Goal: Task Accomplishment & Management: Use online tool/utility

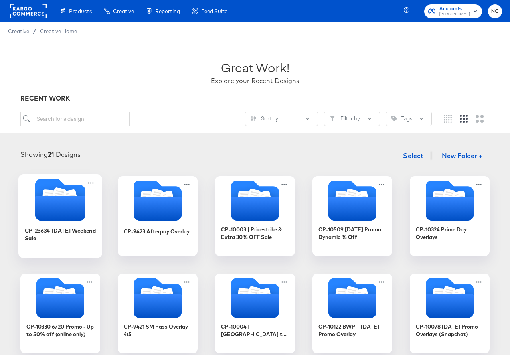
click at [70, 207] on icon "Folder" at bounding box center [60, 208] width 50 height 25
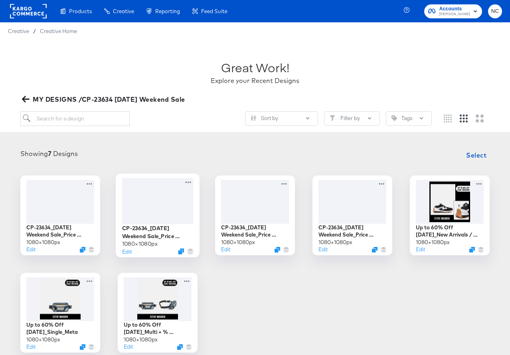
click at [167, 188] on div at bounding box center [157, 201] width 71 height 46
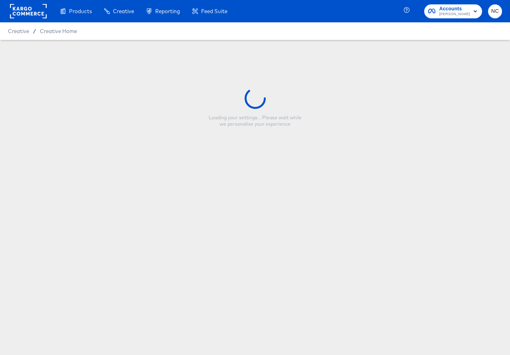
type input "CP-23634_[DATE] Weekend Sale_Price Strike_Multi_V2"
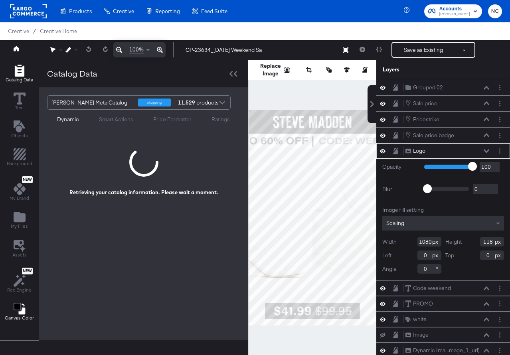
click at [21, 305] on icon "Change Background" at bounding box center [20, 309] width 12 height 12
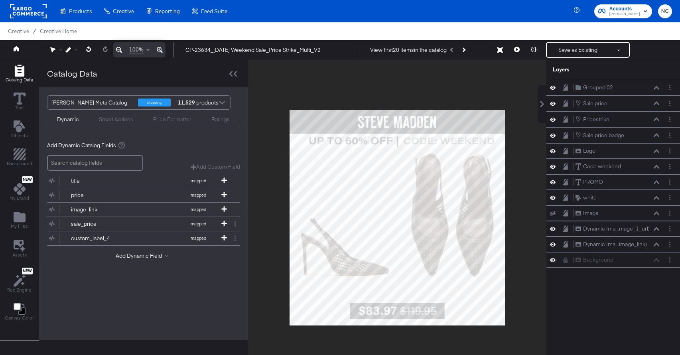
click at [518, 123] on div at bounding box center [397, 218] width 298 height 316
click at [519, 47] on button at bounding box center [517, 50] width 17 height 16
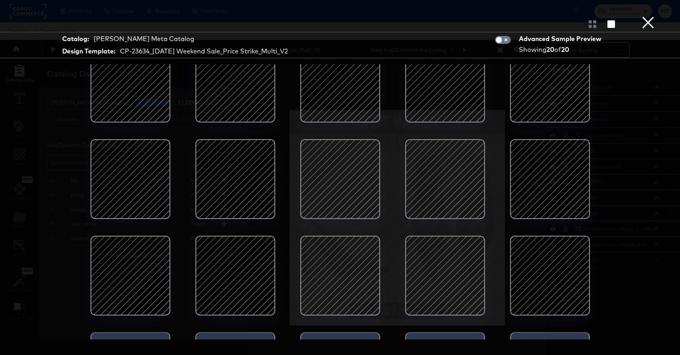
scroll to position [18, 0]
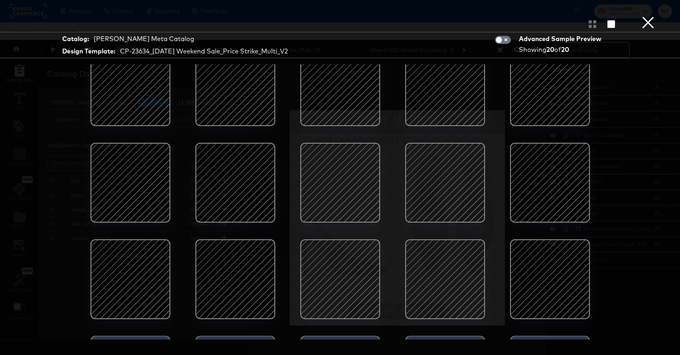
click at [646, 16] on button "×" at bounding box center [648, 8] width 16 height 16
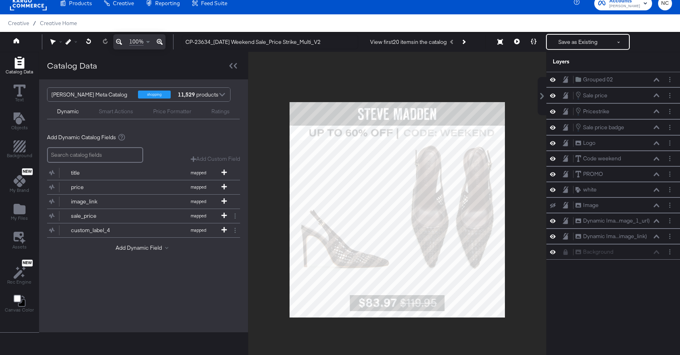
scroll to position [26, 0]
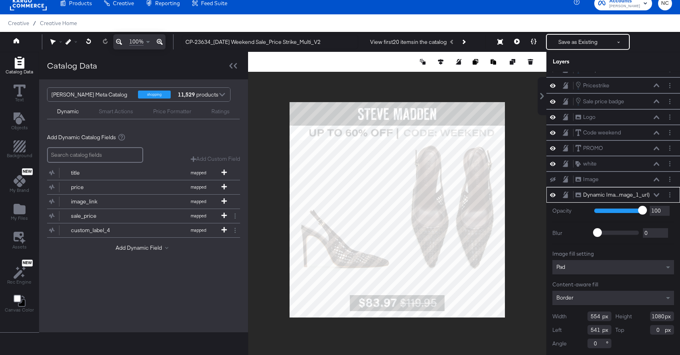
type input "962"
type input "118"
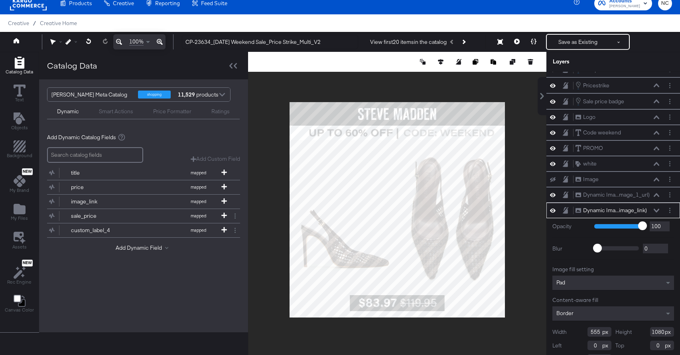
scroll to position [41, 0]
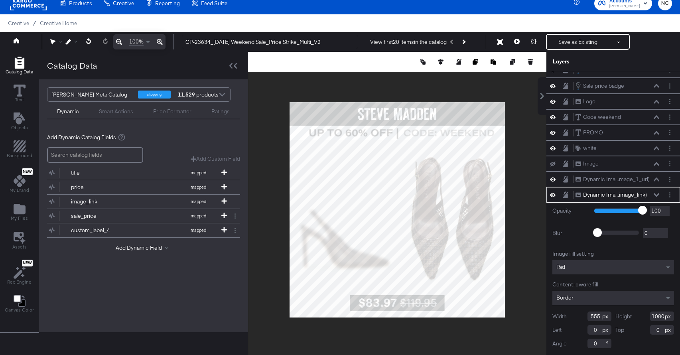
type input "962"
type input "118"
click at [521, 41] on button at bounding box center [517, 42] width 17 height 16
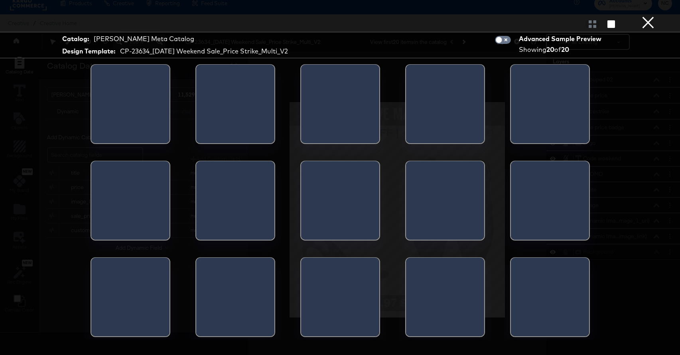
scroll to position [0, 0]
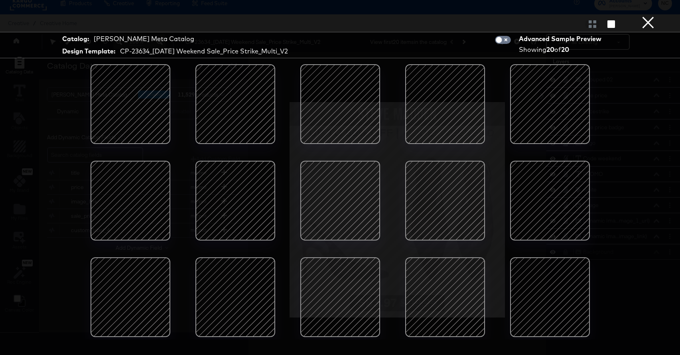
click at [447, 138] on div at bounding box center [445, 104] width 68 height 68
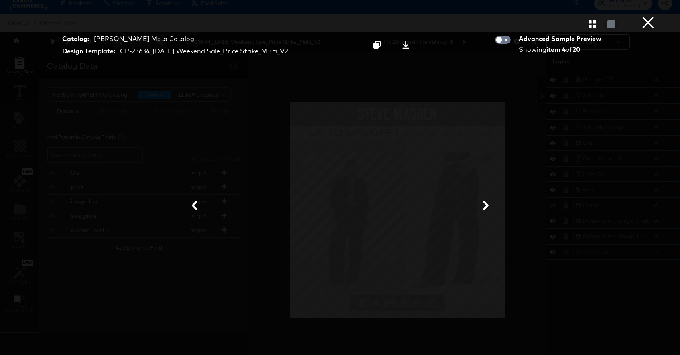
click at [486, 203] on icon at bounding box center [486, 206] width 6 height 10
click at [486, 204] on icon at bounding box center [486, 206] width 6 height 10
click at [647, 16] on button "×" at bounding box center [648, 8] width 16 height 16
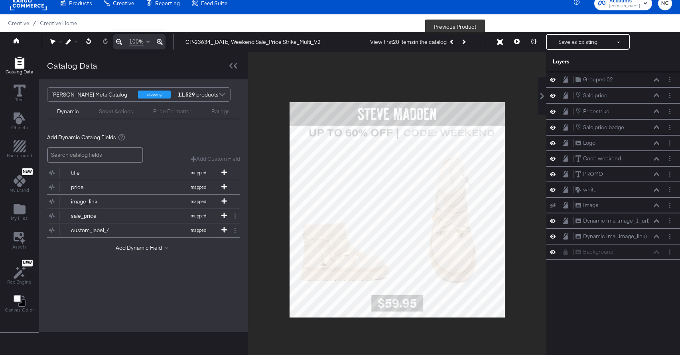
click at [454, 41] on icon "Previous Product" at bounding box center [452, 42] width 4 height 4
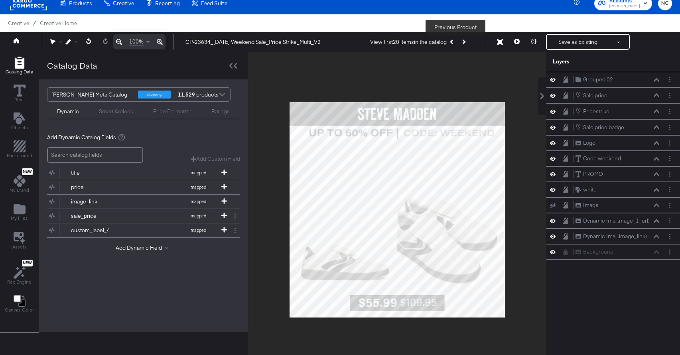
click at [454, 41] on icon "Previous Product" at bounding box center [452, 42] width 4 height 4
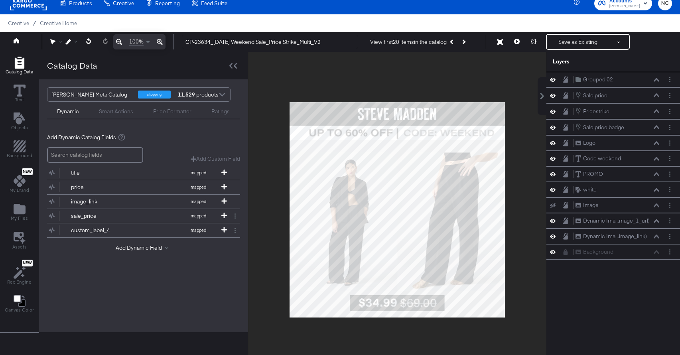
scroll to position [26, 0]
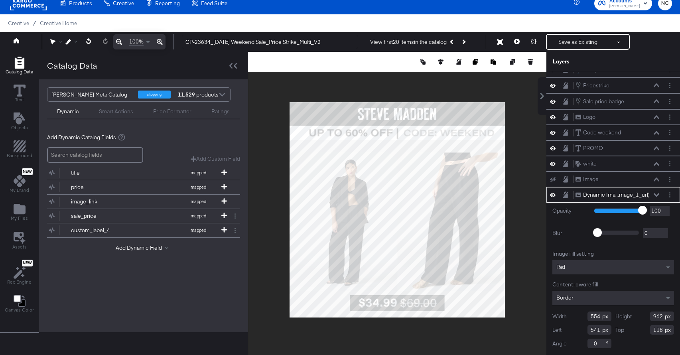
click at [573, 264] on div "Pad" at bounding box center [614, 267] width 122 height 14
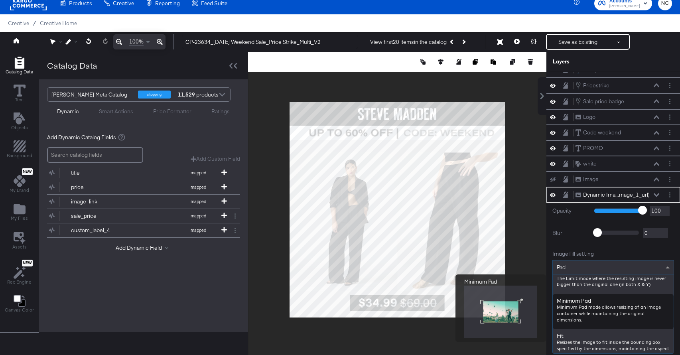
scroll to position [61, 0]
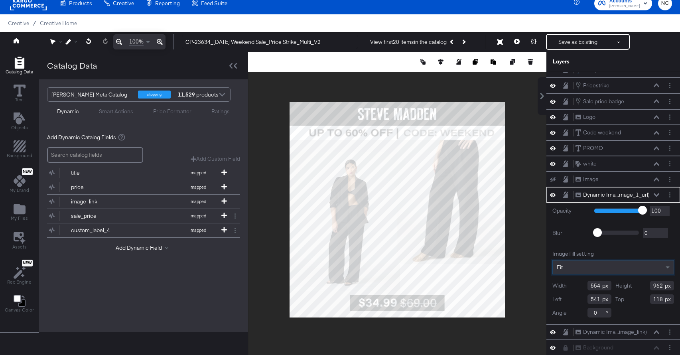
click at [606, 269] on div "Fit" at bounding box center [613, 268] width 121 height 14
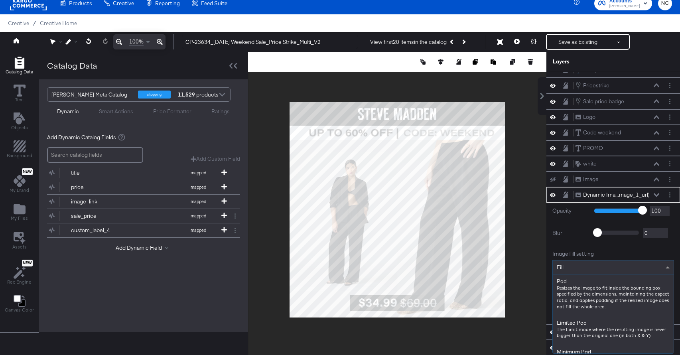
scroll to position [134, 0]
click at [631, 270] on div "Fill" at bounding box center [613, 268] width 121 height 14
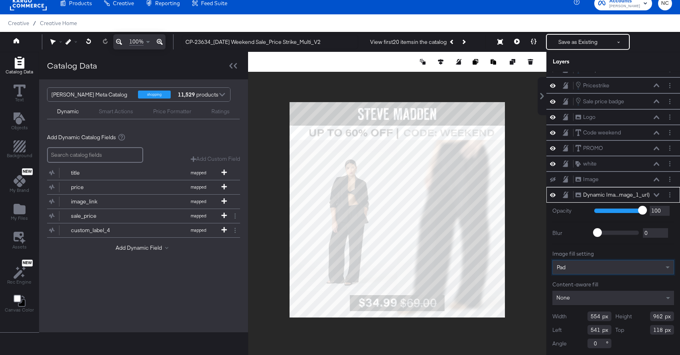
scroll to position [20, 0]
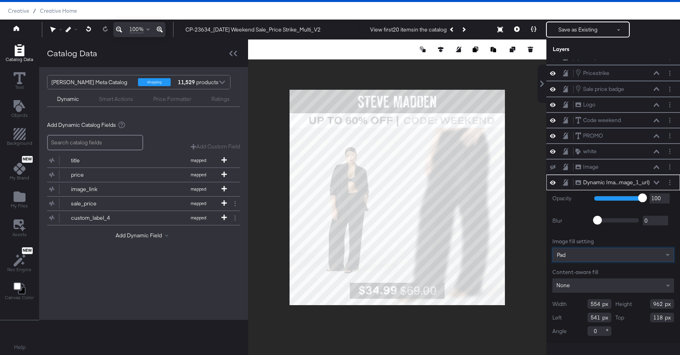
click at [606, 293] on div "None" at bounding box center [614, 286] width 122 height 14
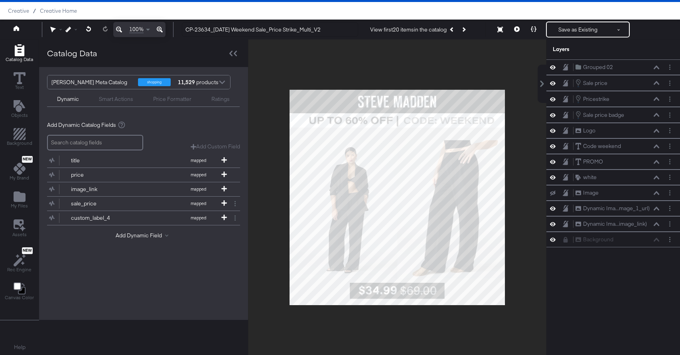
scroll to position [0, 0]
click at [531, 99] on div at bounding box center [397, 198] width 298 height 316
click at [571, 32] on button "Save as Existing" at bounding box center [578, 29] width 62 height 14
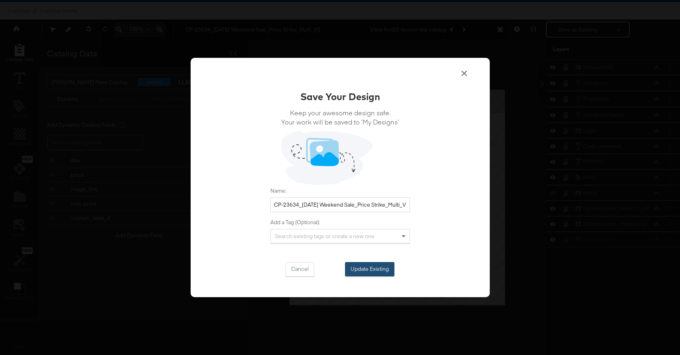
click at [385, 268] on button "Update Existing" at bounding box center [369, 269] width 49 height 14
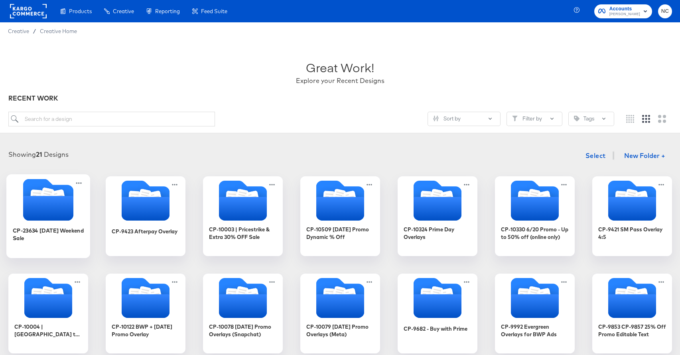
click at [58, 209] on icon "Folder" at bounding box center [48, 208] width 50 height 25
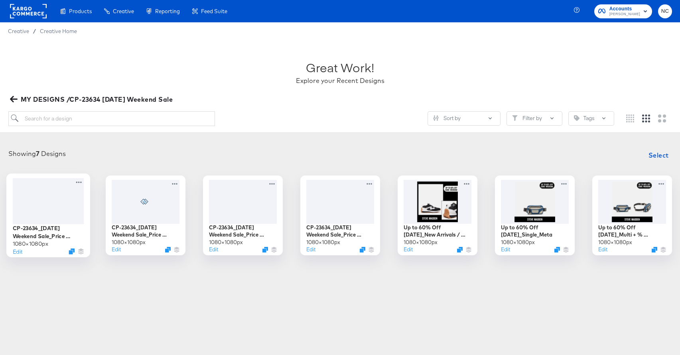
click at [59, 206] on div at bounding box center [47, 201] width 71 height 46
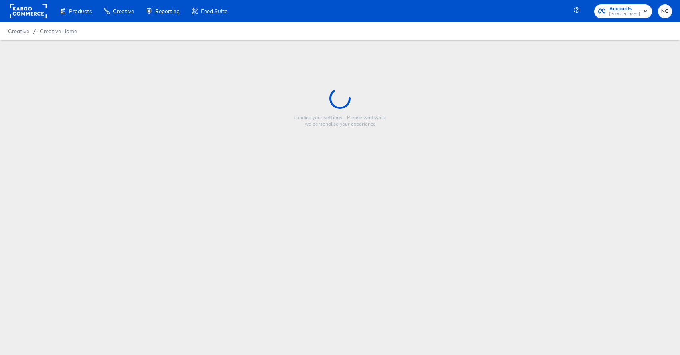
type input "CP-23634_[DATE] Weekend Sale_Price Strike_Single_V2"
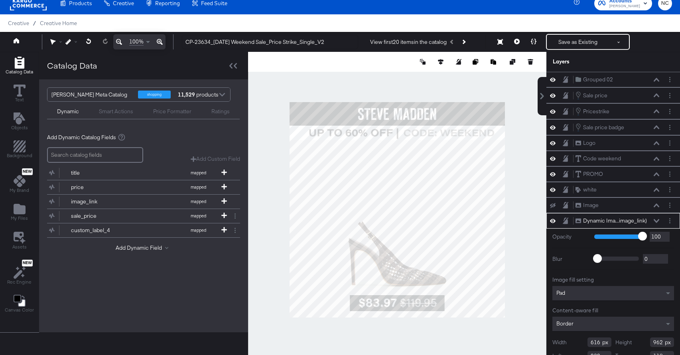
scroll to position [26, 0]
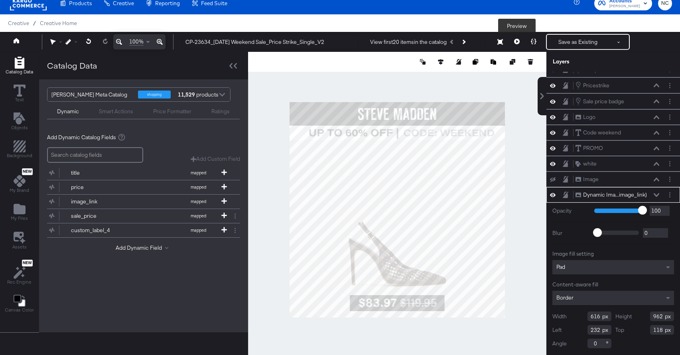
click at [519, 42] on icon at bounding box center [517, 42] width 6 height 6
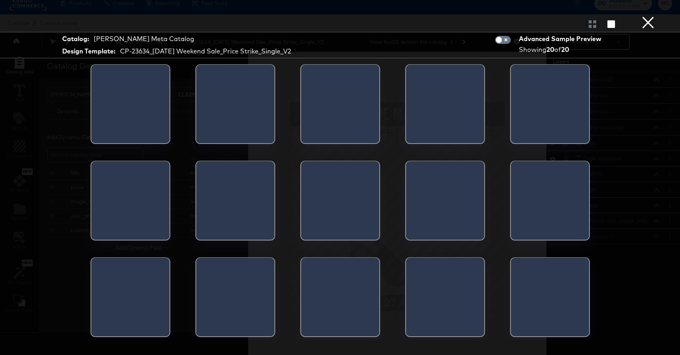
scroll to position [0, 0]
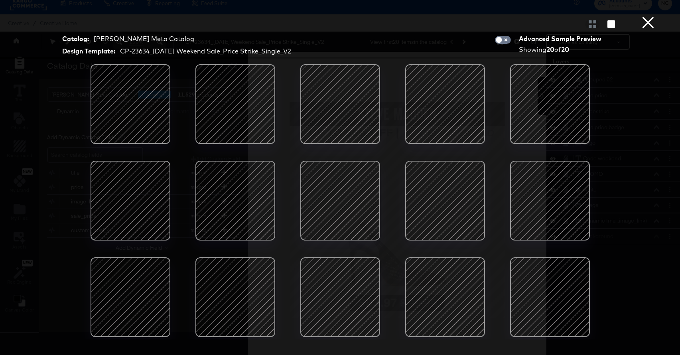
click at [643, 16] on button "×" at bounding box center [648, 8] width 16 height 16
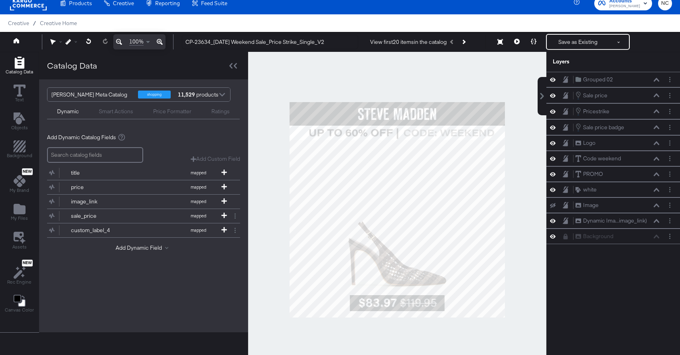
scroll to position [26, 0]
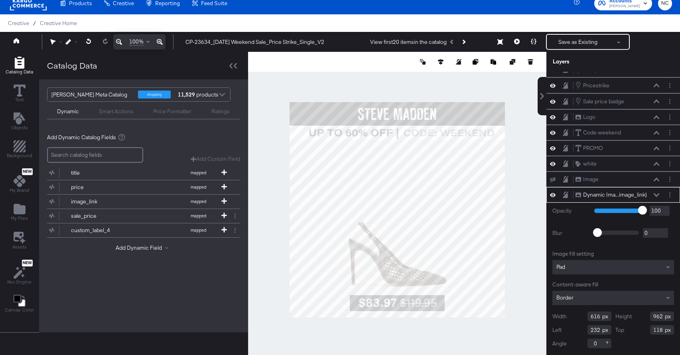
click at [505, 217] on div at bounding box center [397, 210] width 298 height 316
type input "848"
click at [515, 41] on icon at bounding box center [517, 42] width 6 height 6
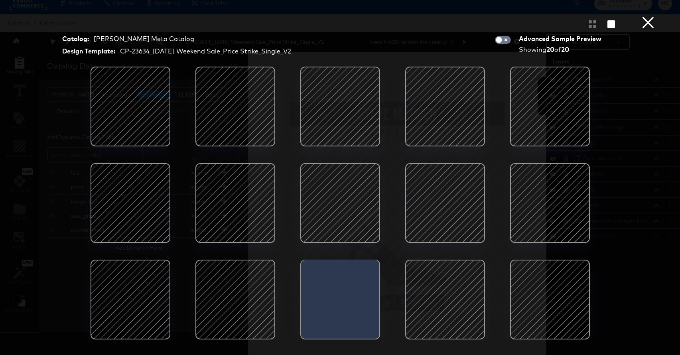
scroll to position [20, 0]
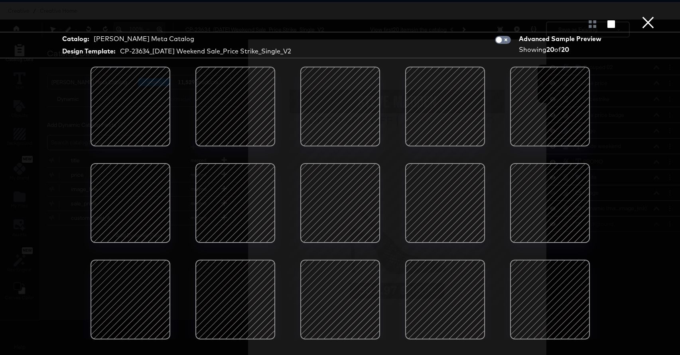
click at [644, 16] on button "×" at bounding box center [648, 8] width 16 height 16
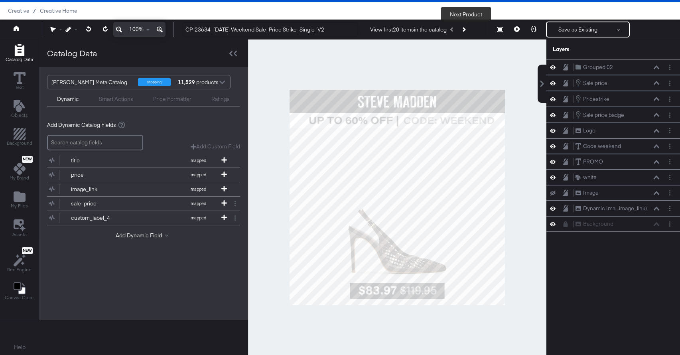
click at [466, 30] on icon "Next Product" at bounding box center [463, 29] width 4 height 4
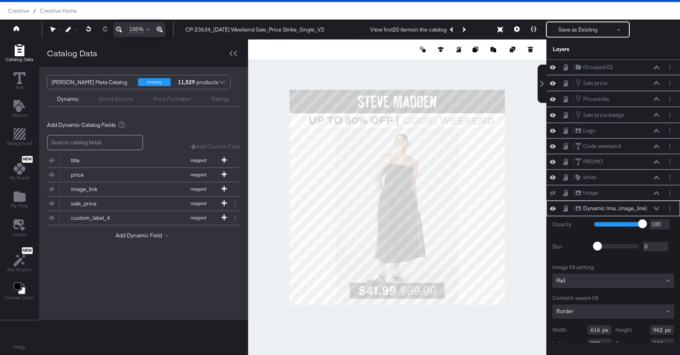
scroll to position [26, 0]
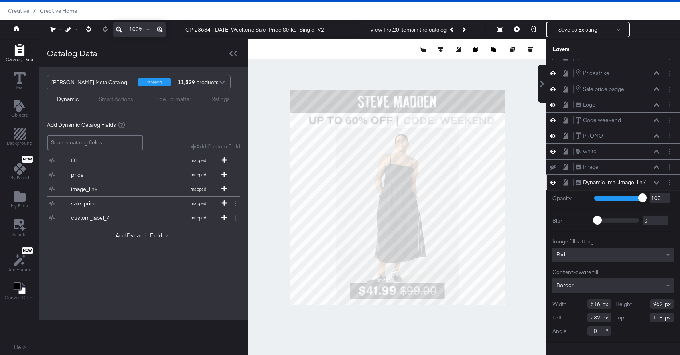
click at [285, 212] on div at bounding box center [397, 198] width 298 height 316
type input "865"
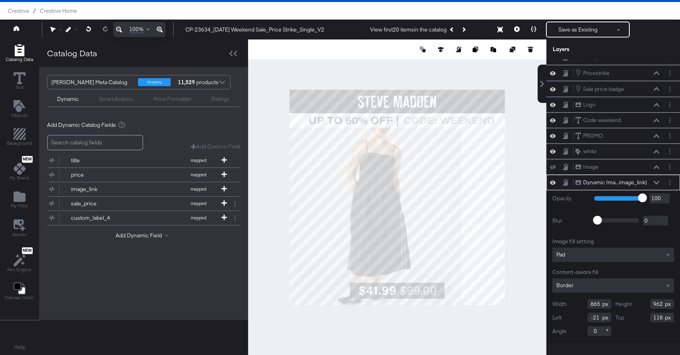
type input "-3"
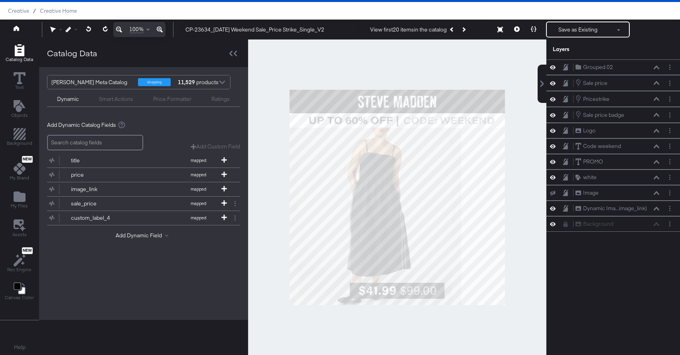
scroll to position [0, 0]
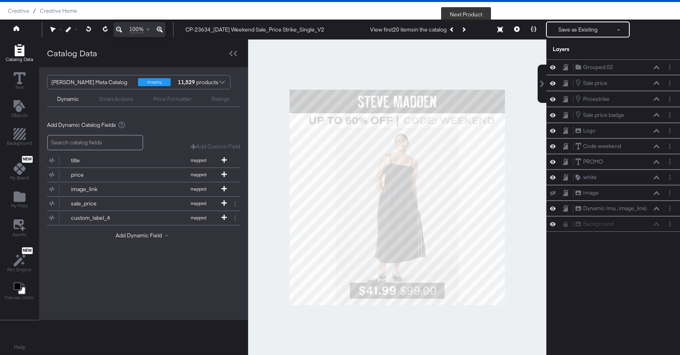
click at [467, 27] on button "Next Product" at bounding box center [463, 29] width 11 height 14
click at [468, 29] on button "Next Product" at bounding box center [463, 29] width 11 height 14
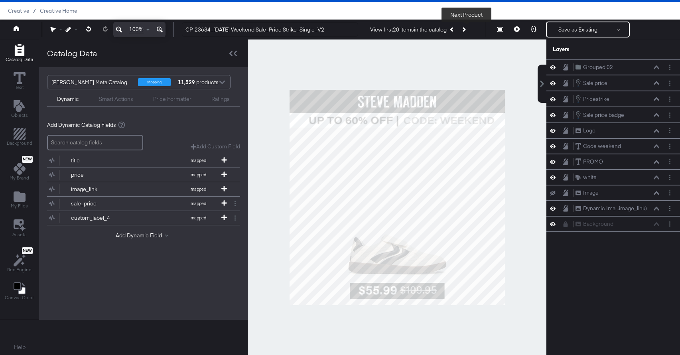
click at [468, 29] on button "Next Product" at bounding box center [463, 29] width 11 height 14
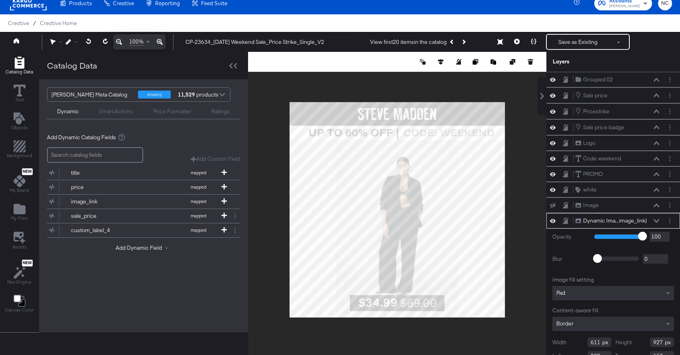
scroll to position [26, 0]
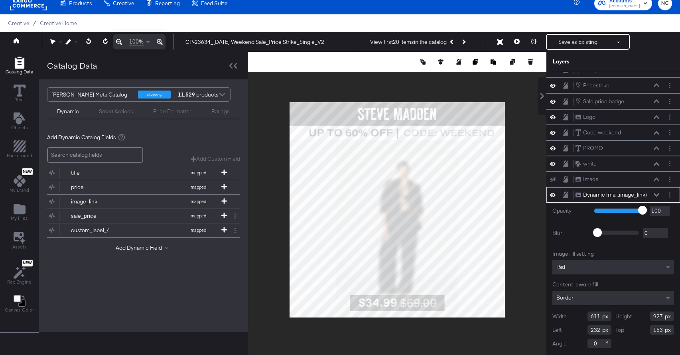
type input "901"
type input "179"
click at [466, 41] on icon "Next Product" at bounding box center [463, 42] width 4 height 4
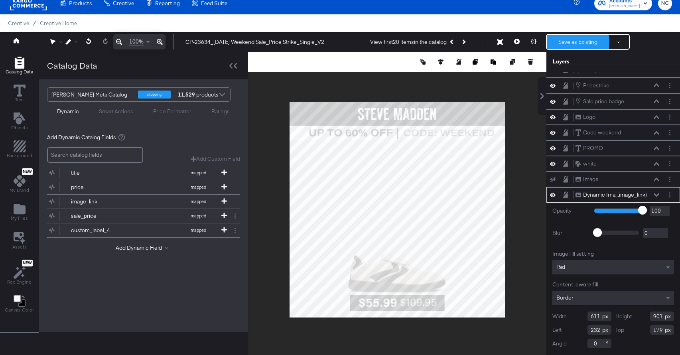
click at [569, 43] on button "Save as Existing" at bounding box center [578, 42] width 62 height 14
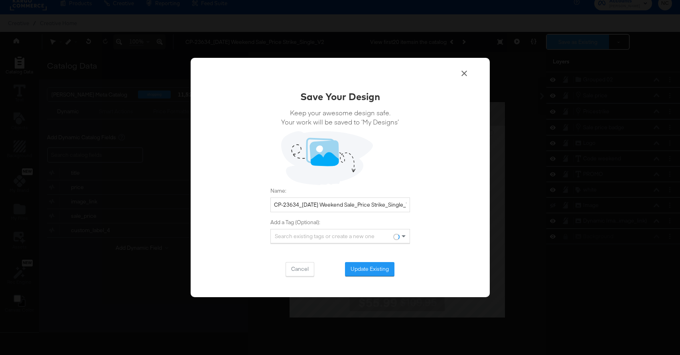
scroll to position [0, 0]
click at [373, 265] on button "Update Existing" at bounding box center [369, 269] width 49 height 14
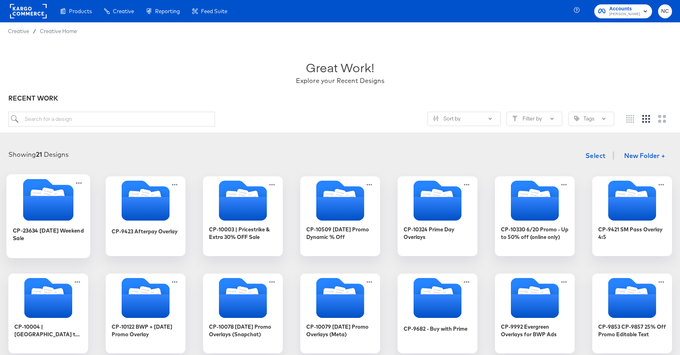
click at [45, 229] on div "CP-23634 [DATE] Weekend Sale" at bounding box center [47, 234] width 71 height 16
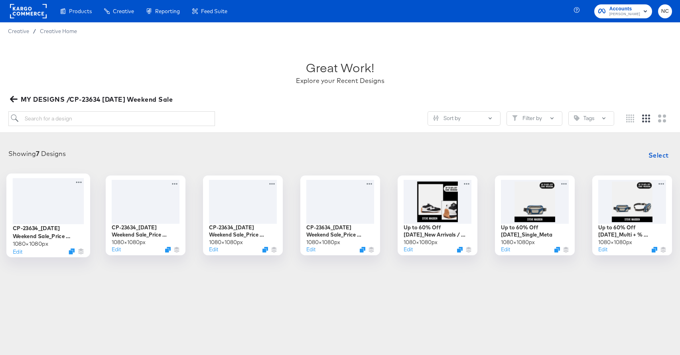
click at [45, 201] on div at bounding box center [47, 201] width 71 height 46
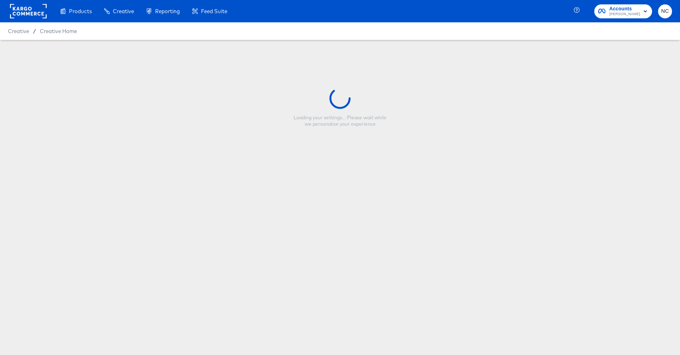
type input "CP-23634_[DATE] Weekend Sale_Price Strike_Single_V2"
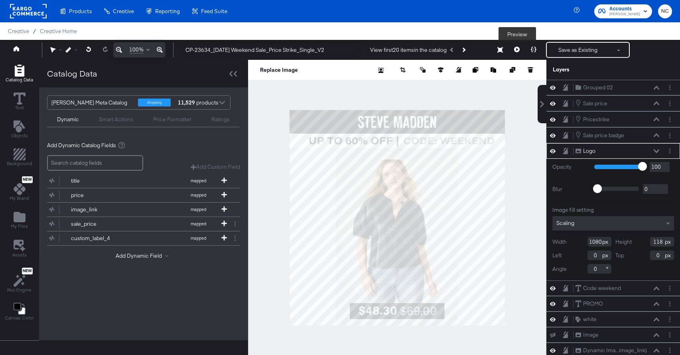
click at [518, 48] on icon at bounding box center [517, 50] width 6 height 6
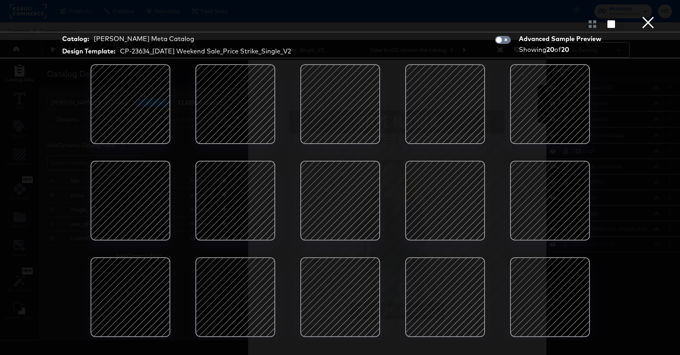
click at [650, 16] on button "×" at bounding box center [648, 8] width 16 height 16
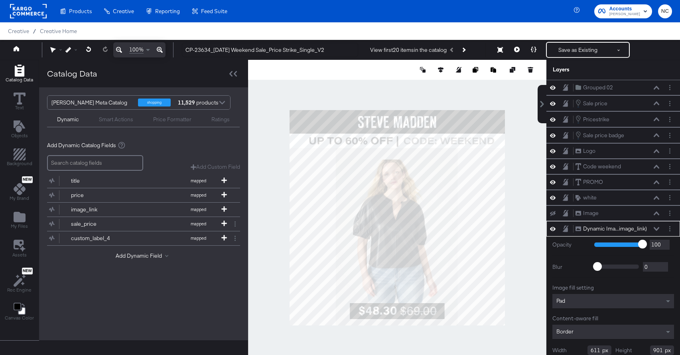
scroll to position [26, 0]
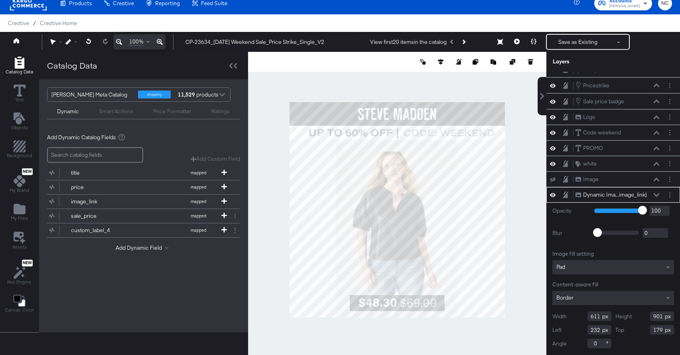
type input "1080"
type input "0"
type input "989"
type input "91"
click at [516, 43] on icon at bounding box center [517, 42] width 6 height 6
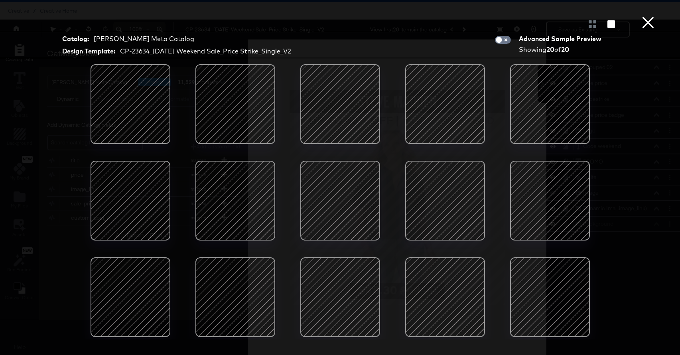
scroll to position [0, 0]
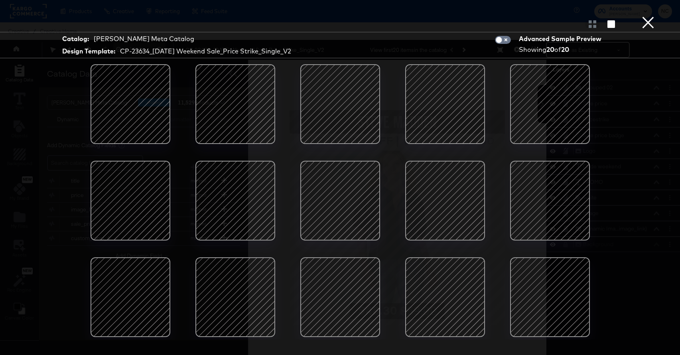
click at [650, 16] on button "×" at bounding box center [648, 8] width 16 height 16
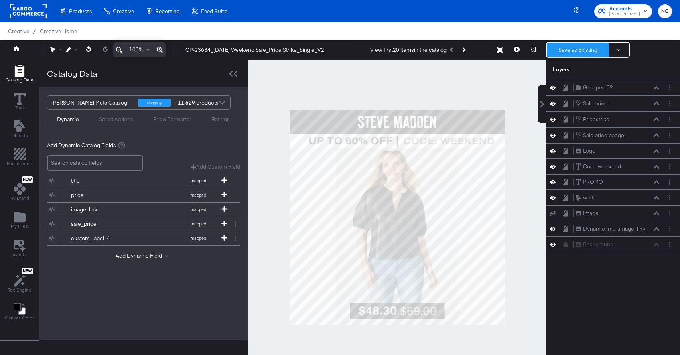
click at [573, 48] on button "Save as Existing" at bounding box center [578, 50] width 62 height 14
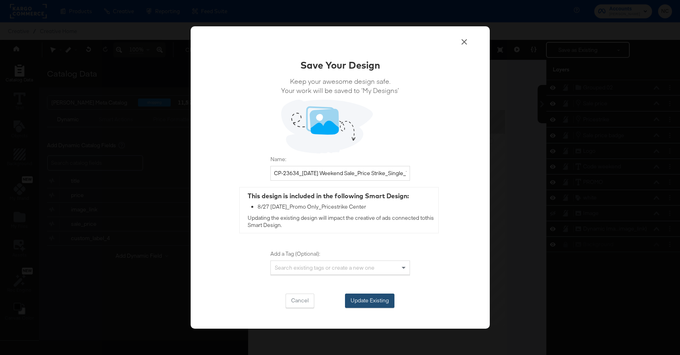
click at [383, 301] on button "Update Existing" at bounding box center [369, 301] width 49 height 14
